Goal: Information Seeking & Learning: Learn about a topic

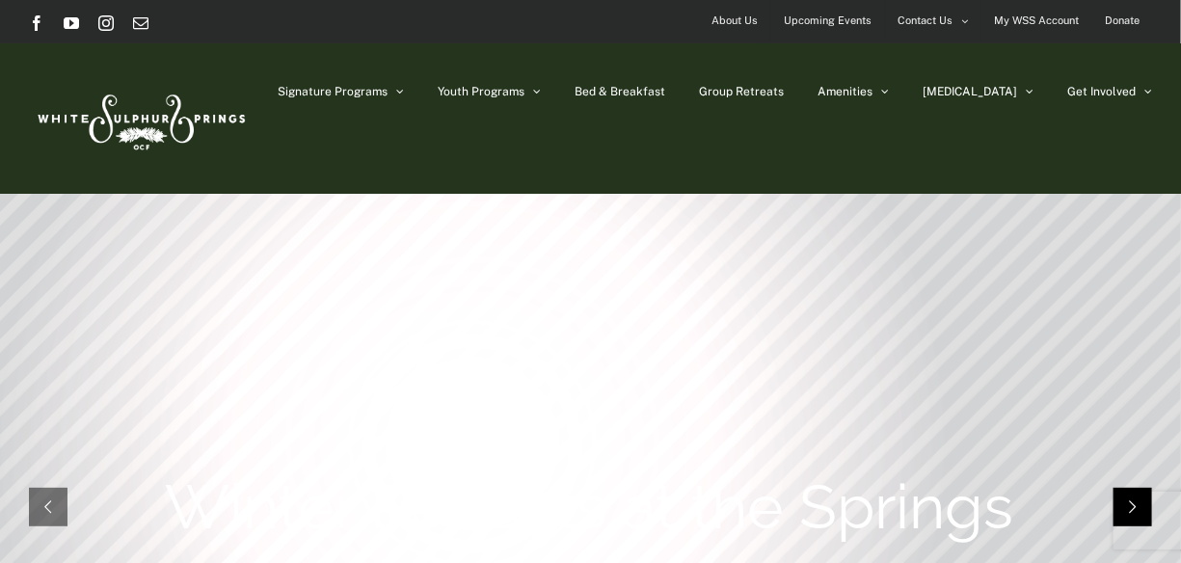
click at [1151, 510] on rs-arrow at bounding box center [1133, 507] width 39 height 39
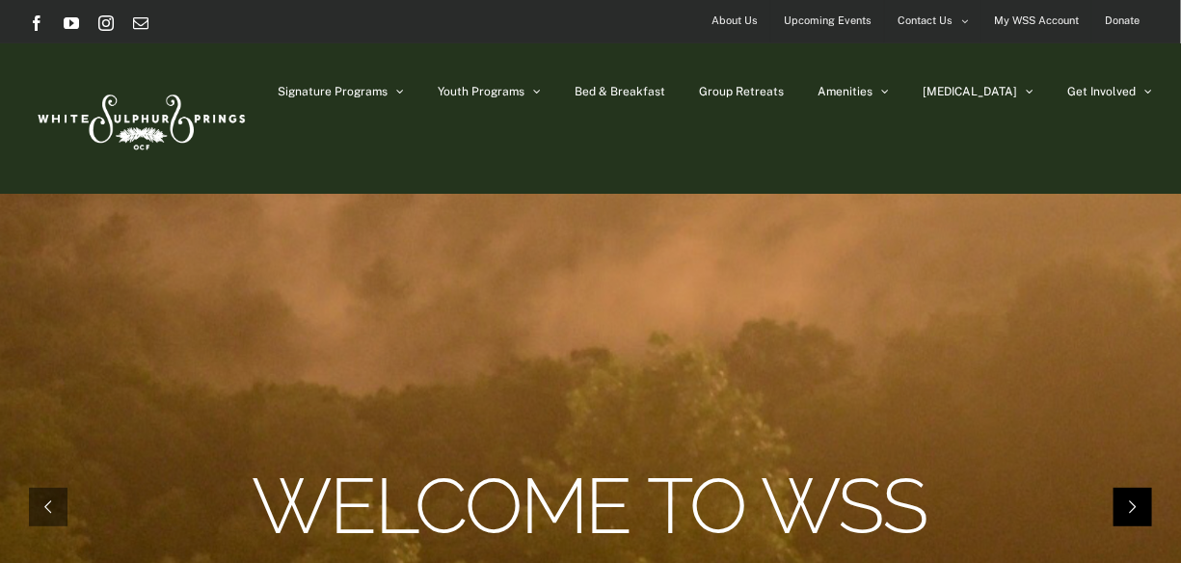
click at [1151, 510] on rs-arrow at bounding box center [1133, 507] width 39 height 39
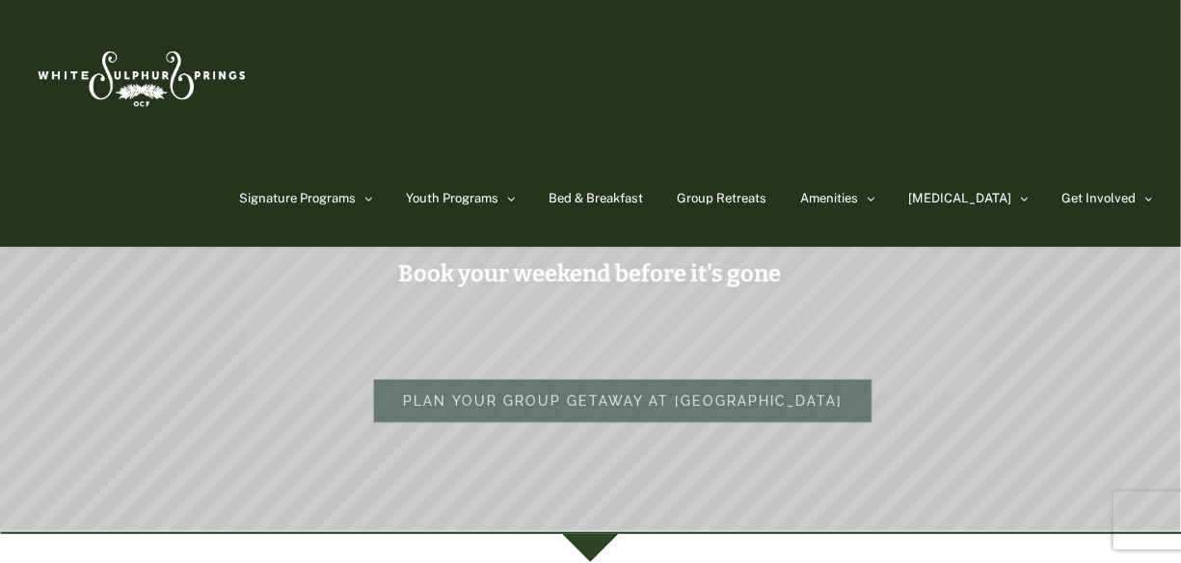
scroll to position [175, 0]
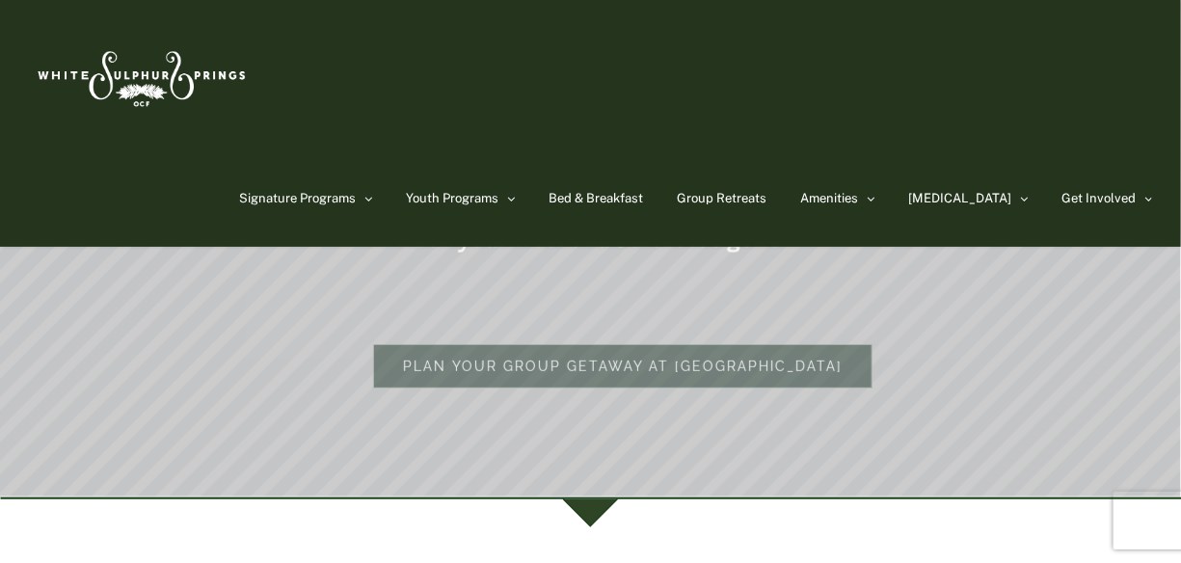
click at [597, 506] on div at bounding box center [590, 500] width 55 height 55
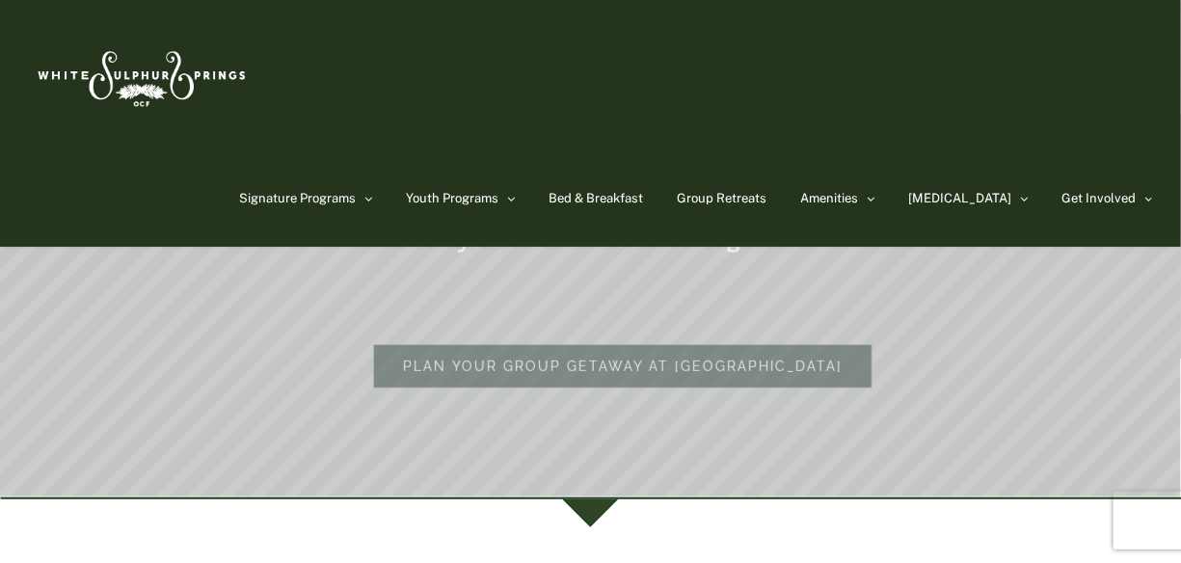
click at [1131, 186] on rs-arrow at bounding box center [1133, 183] width 39 height 39
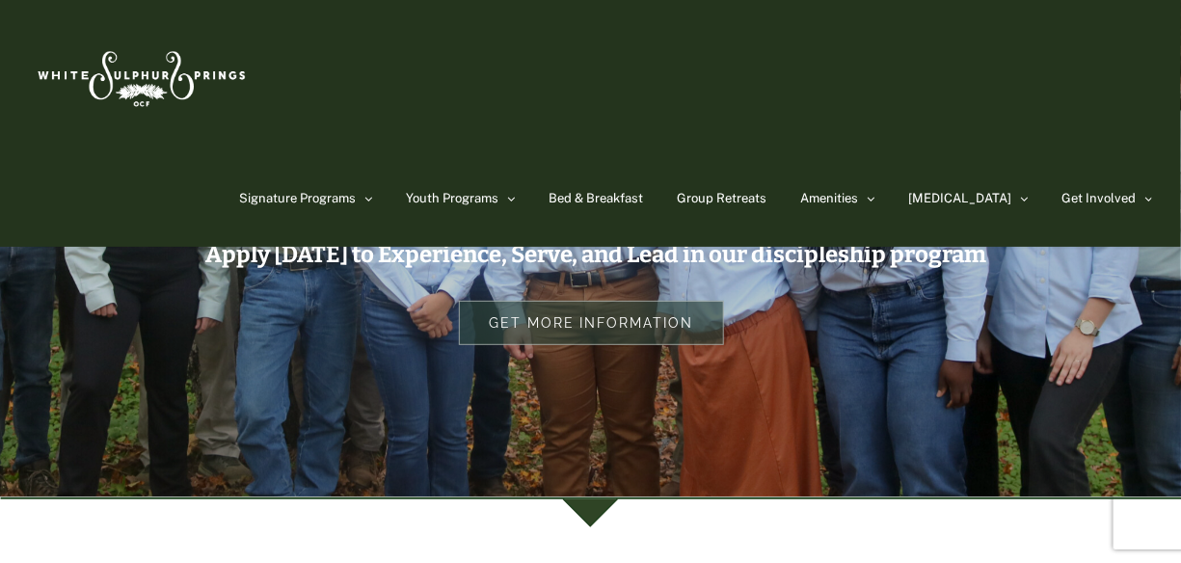
click at [1131, 186] on rs-arrow at bounding box center [1133, 183] width 39 height 39
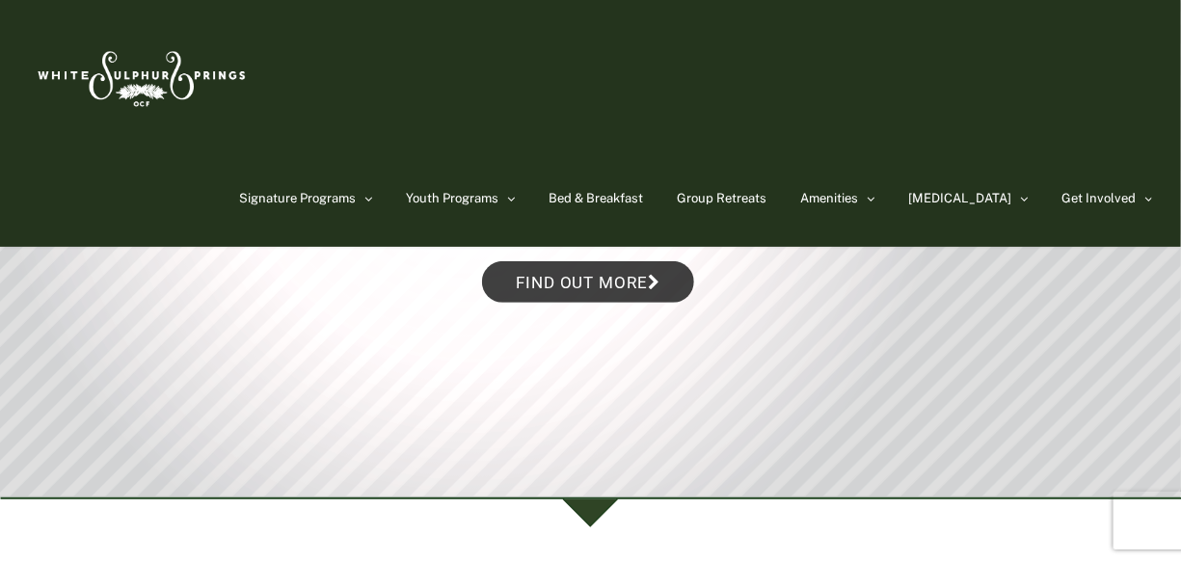
click at [1131, 186] on rs-arrow at bounding box center [1133, 183] width 39 height 39
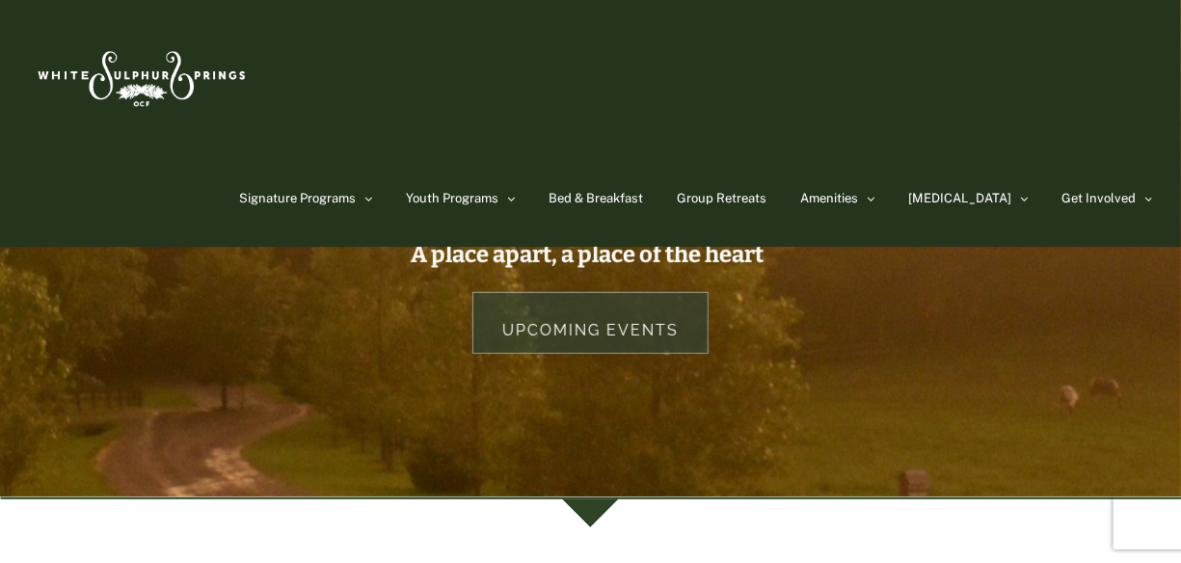
click at [641, 329] on link "Upcoming Events" at bounding box center [591, 323] width 236 height 62
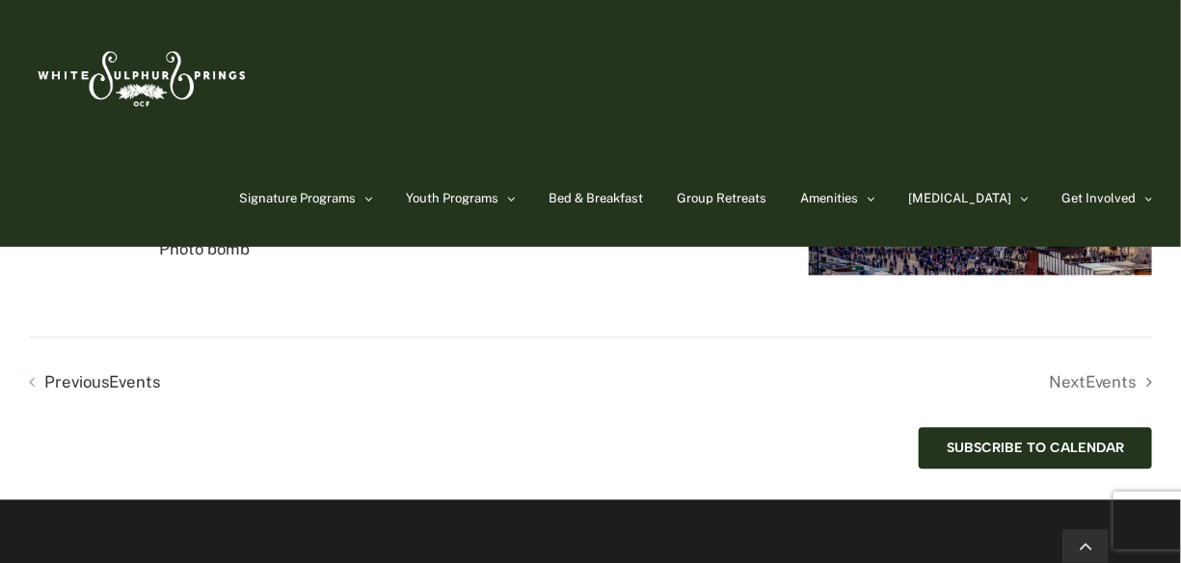
scroll to position [3945, 0]
